Goal: Task Accomplishment & Management: Manage account settings

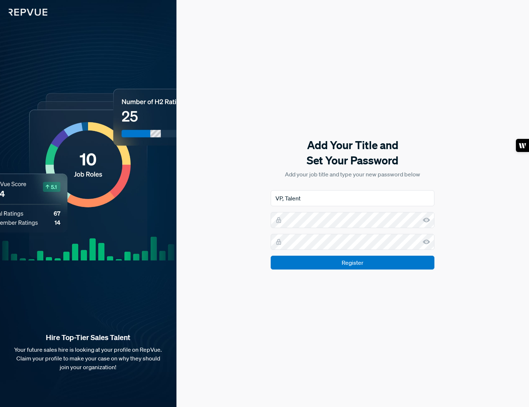
click at [429, 219] on use at bounding box center [426, 220] width 7 height 5
click at [429, 242] on use at bounding box center [426, 242] width 7 height 5
click at [352, 264] on input "Register" at bounding box center [353, 263] width 164 height 14
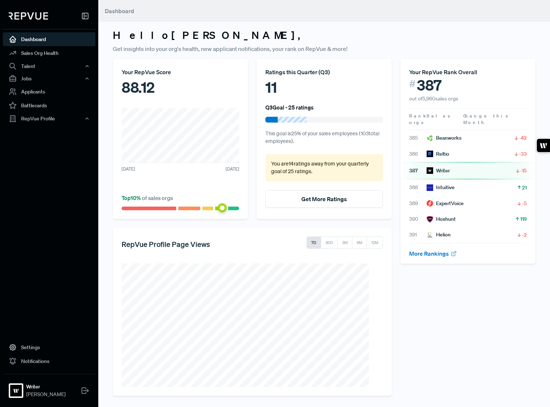
click at [486, 333] on div "Your RepVue Rank Overall # 387 out of 5,960 sales orgs Rank Sales orgs Change t…" at bounding box center [468, 227] width 144 height 337
click at [503, 320] on div "Your RepVue Rank Overall # 387 out of 5,960 sales orgs Rank Sales orgs Change t…" at bounding box center [468, 227] width 144 height 337
